Goal: Check status: Check status

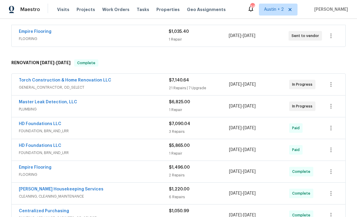
scroll to position [159, 0]
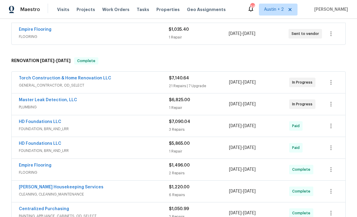
click at [279, 85] on div "8/17/2025 - 8/22/2025" at bounding box center [259, 82] width 60 height 14
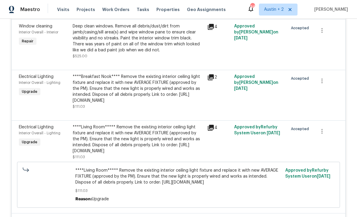
scroll to position [1433, 0]
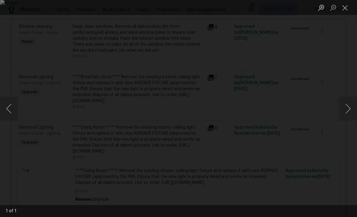
click at [347, 71] on div "Lightbox" at bounding box center [178, 108] width 357 height 217
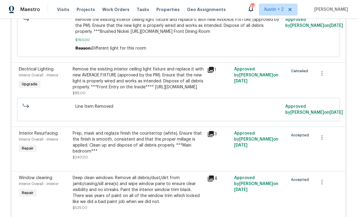
scroll to position [1281, 0]
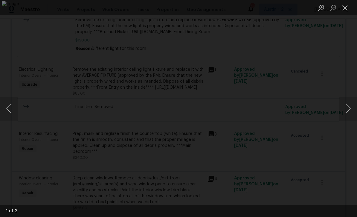
click at [348, 111] on button "Next image" at bounding box center [348, 109] width 18 height 24
click at [348, 105] on button "Next image" at bounding box center [348, 109] width 18 height 24
click at [345, 103] on button "Next image" at bounding box center [348, 109] width 18 height 24
click at [345, 11] on button "Close lightbox" at bounding box center [345, 7] width 12 height 10
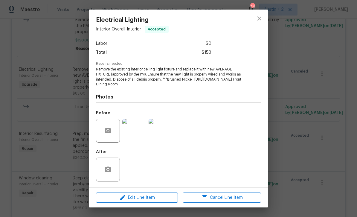
scroll to position [72, 0]
click at [113, 173] on button "button" at bounding box center [108, 169] width 14 height 14
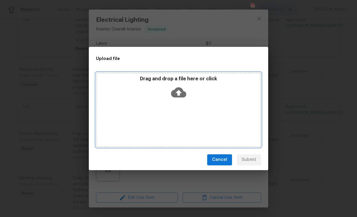
click at [178, 96] on icon at bounding box center [178, 92] width 15 height 10
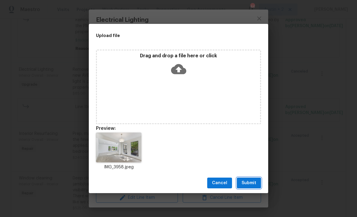
click at [249, 183] on span "Submit" at bounding box center [248, 182] width 15 height 7
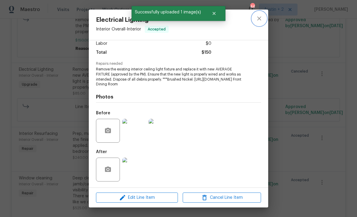
click at [259, 19] on icon "close" at bounding box center [259, 18] width 4 height 4
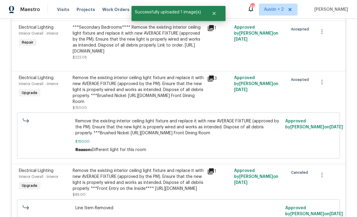
scroll to position [1180, 0]
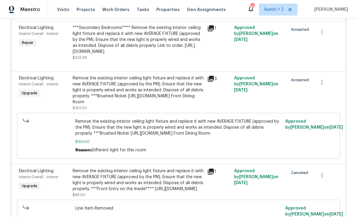
click at [189, 55] on div "***Secondary Bedrooms**** Remove the existing interior ceiling light fixture an…" at bounding box center [138, 40] width 131 height 30
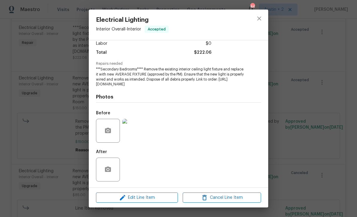
scroll to position [72, 0]
click at [110, 169] on icon "button" at bounding box center [108, 169] width 6 height 5
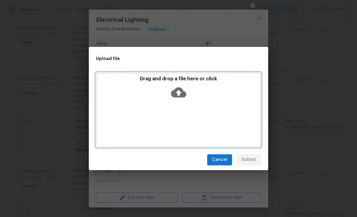
click at [180, 91] on icon at bounding box center [178, 92] width 15 height 10
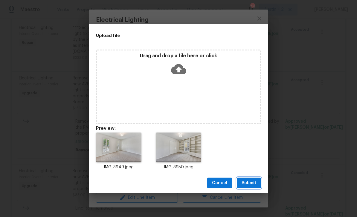
click at [251, 182] on span "Submit" at bounding box center [248, 182] width 15 height 7
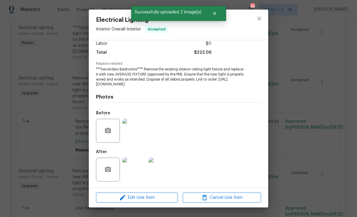
click at [305, 116] on div "Electrical Lighting Interior Overall - Interior Accepted Vendor Torch Construct…" at bounding box center [178, 108] width 357 height 217
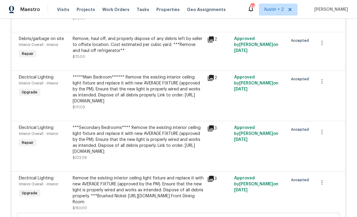
scroll to position [1080, 0]
click at [298, 112] on div "Accepted" at bounding box center [299, 92] width 27 height 39
click at [238, 91] on span "Approved by Sheila Cooksey on 8/19/2025" at bounding box center [256, 83] width 44 height 16
click at [205, 99] on div "*****Main Bedroom****** Remove the existing interior ceiling light fixture and …" at bounding box center [138, 92] width 134 height 39
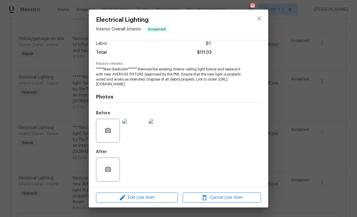
scroll to position [91, 0]
click at [113, 169] on button "button" at bounding box center [108, 169] width 14 height 14
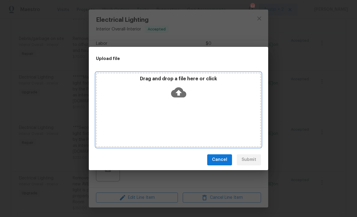
click at [179, 95] on icon at bounding box center [178, 92] width 15 height 15
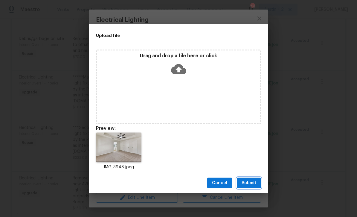
click at [254, 184] on span "Submit" at bounding box center [248, 182] width 15 height 7
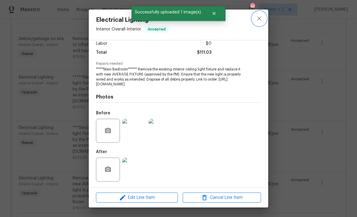
click at [261, 16] on icon "close" at bounding box center [258, 18] width 7 height 7
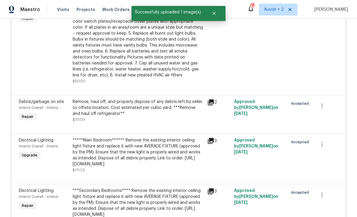
scroll to position [1017, 0]
click at [230, 125] on div "2" at bounding box center [218, 110] width 27 height 27
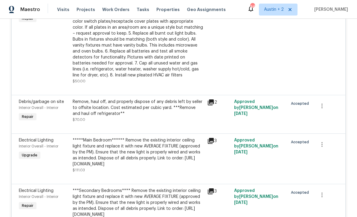
click at [246, 122] on div "Approved by Sheila Cooksey on 9/2/2025" at bounding box center [259, 110] width 54 height 27
click at [205, 120] on div "Remove, haul off, and properly dispose of any debris left by seller to offsite …" at bounding box center [138, 110] width 134 height 27
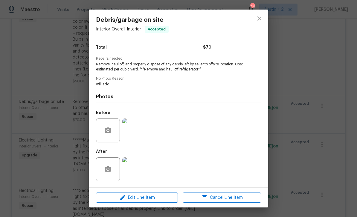
scroll to position [54, 0]
click at [261, 18] on icon "close" at bounding box center [258, 18] width 7 height 7
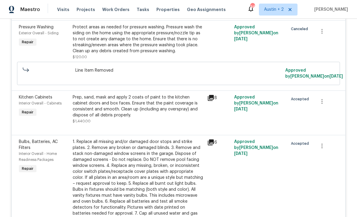
scroll to position [866, 0]
click at [214, 102] on icon at bounding box center [210, 98] width 7 height 7
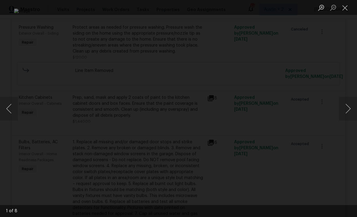
click at [348, 9] on button "Close lightbox" at bounding box center [345, 7] width 12 height 10
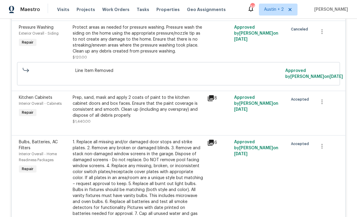
click at [217, 102] on div "8" at bounding box center [218, 98] width 23 height 7
click at [214, 101] on icon at bounding box center [211, 98] width 6 height 6
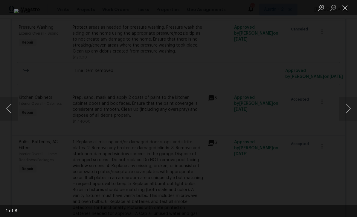
click at [347, 111] on button "Next image" at bounding box center [348, 109] width 18 height 24
click at [354, 105] on button "Next image" at bounding box center [348, 109] width 18 height 24
click at [352, 102] on button "Next image" at bounding box center [348, 109] width 18 height 24
click at [349, 99] on button "Next image" at bounding box center [348, 109] width 18 height 24
click at [349, 98] on button "Next image" at bounding box center [348, 109] width 18 height 24
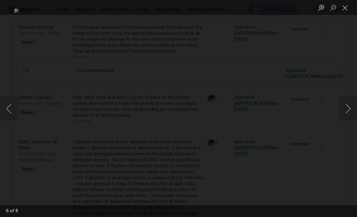
click at [349, 97] on button "Next image" at bounding box center [348, 109] width 18 height 24
click at [348, 96] on div "Lightbox" at bounding box center [178, 108] width 357 height 217
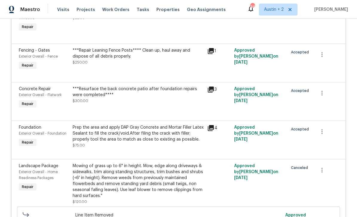
scroll to position [454, 0]
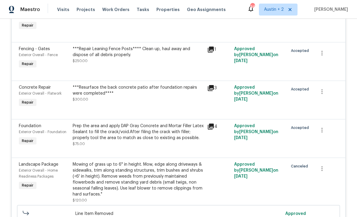
click at [193, 58] on div "***Repair Leaning Fence Posts**** Clean up, haul away and dispose of all debris…" at bounding box center [138, 52] width 131 height 12
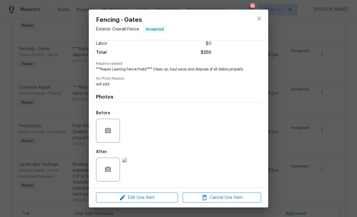
scroll to position [54, 0]
click at [106, 135] on button "button" at bounding box center [108, 131] width 14 height 14
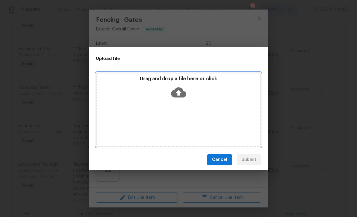
click at [179, 93] on icon at bounding box center [178, 92] width 15 height 15
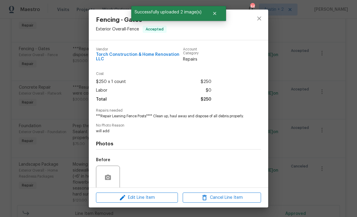
scroll to position [54, 0]
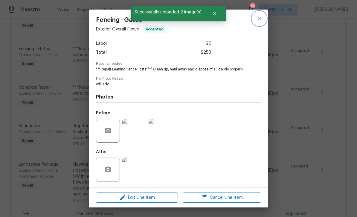
click at [261, 20] on icon "close" at bounding box center [259, 18] width 4 height 4
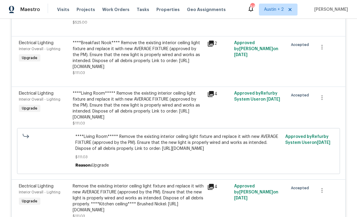
scroll to position [1467, 0]
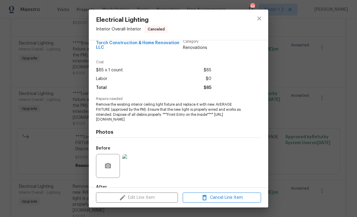
scroll to position [11, 0]
click at [300, 103] on div "Electrical Lighting Interior Overall - Interior Canceled Vendor Torch Construct…" at bounding box center [178, 108] width 357 height 217
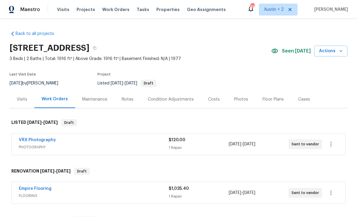
scroll to position [0, 6]
click at [85, 12] on span "Projects" at bounding box center [85, 10] width 19 height 6
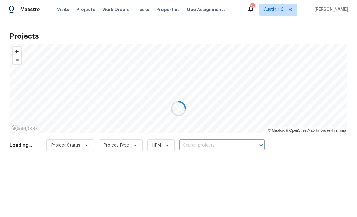
click at [219, 143] on div at bounding box center [178, 108] width 357 height 217
click at [228, 144] on div at bounding box center [178, 108] width 357 height 217
click at [223, 144] on div at bounding box center [178, 108] width 357 height 217
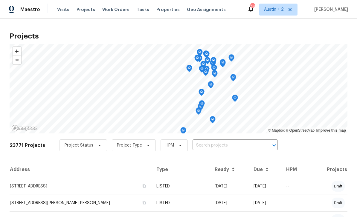
click at [223, 146] on input "text" at bounding box center [226, 145] width 68 height 9
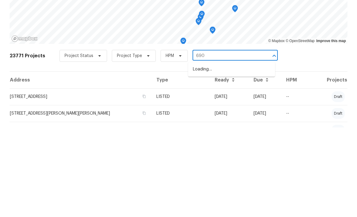
type input "6900"
click at [253, 154] on li "[STREET_ADDRESS]" at bounding box center [231, 159] width 87 height 10
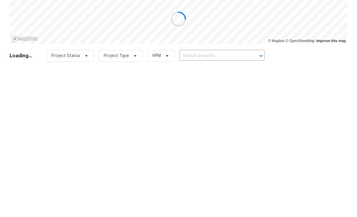
type input "[STREET_ADDRESS]"
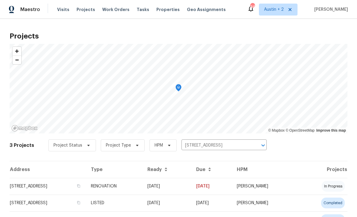
click at [54, 187] on td "[STREET_ADDRESS]" at bounding box center [48, 186] width 76 height 17
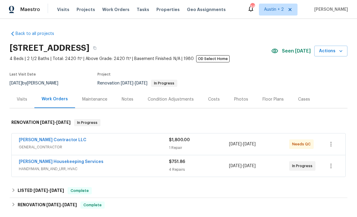
click at [126, 142] on div "[PERSON_NAME] Contractor LLC" at bounding box center [94, 140] width 150 height 7
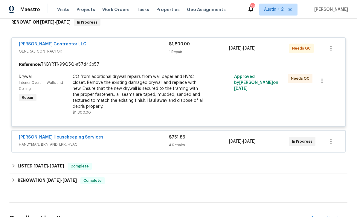
scroll to position [101, 0]
click at [154, 83] on div "CO from additional drywall repairs from wall paper and HVAC closet. Remove the …" at bounding box center [138, 91] width 131 height 36
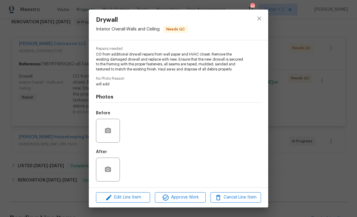
scroll to position [59, 0]
click at [109, 169] on icon "button" at bounding box center [108, 169] width 6 height 5
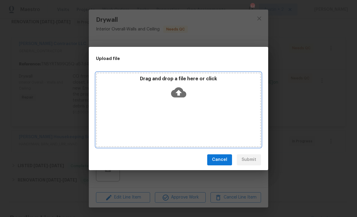
click at [180, 91] on icon at bounding box center [178, 92] width 15 height 10
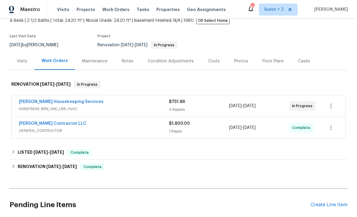
scroll to position [39, 0]
